Goal: Information Seeking & Learning: Learn about a topic

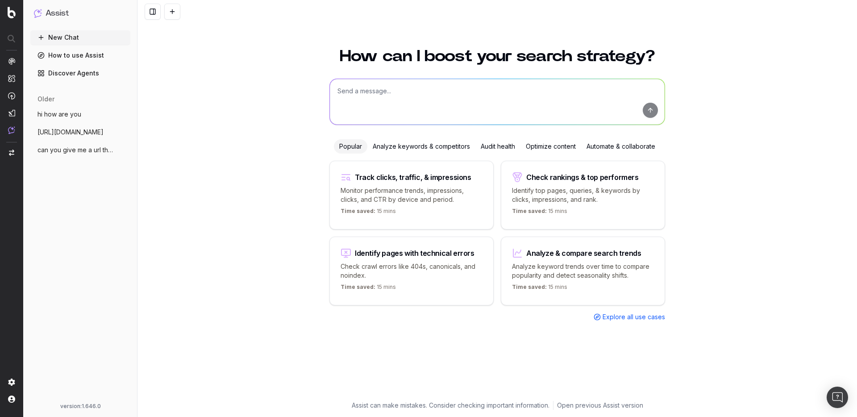
click at [274, 133] on div "How can I boost your search strategy? Popular Analyze keywords & competitors Au…" at bounding box center [498, 228] width 720 height 380
